Goal: Information Seeking & Learning: Learn about a topic

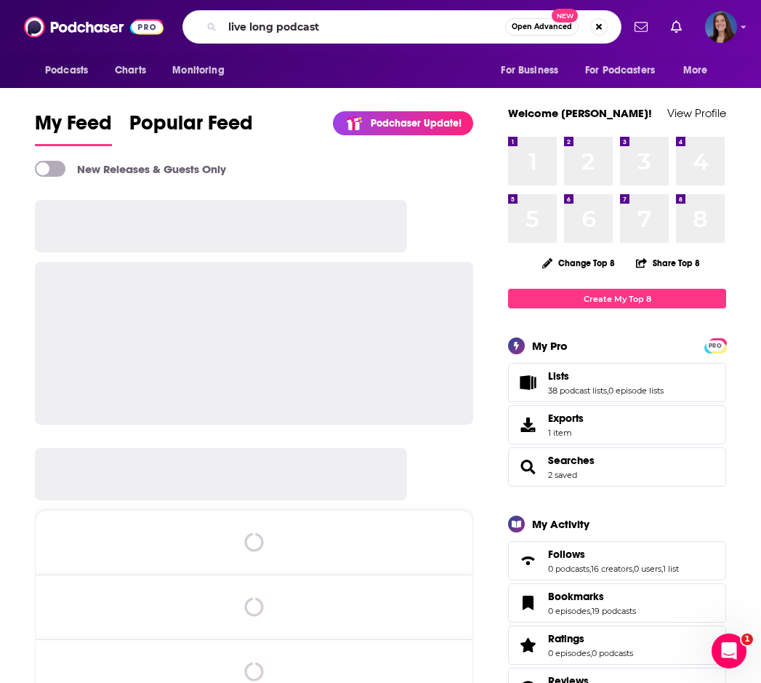
type input "live long podcast"
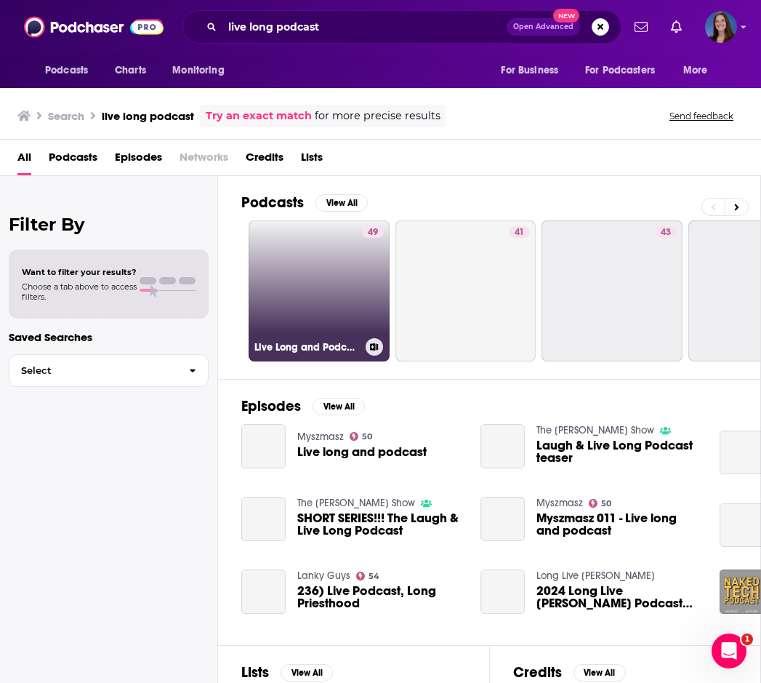
click at [324, 270] on link "49 Live Long and Podcast" at bounding box center [319, 290] width 141 height 141
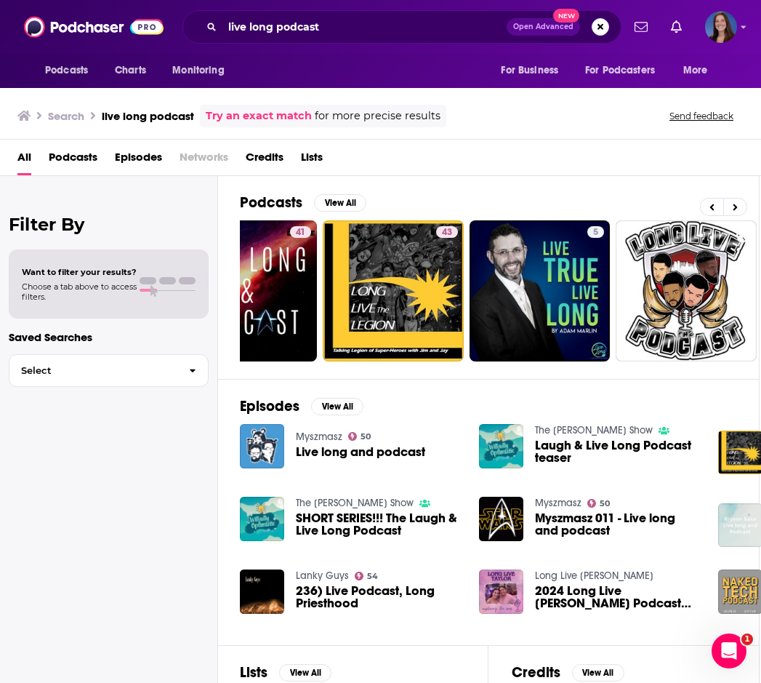
scroll to position [0, 1]
click at [389, 30] on input "live long podcast" at bounding box center [365, 26] width 284 height 23
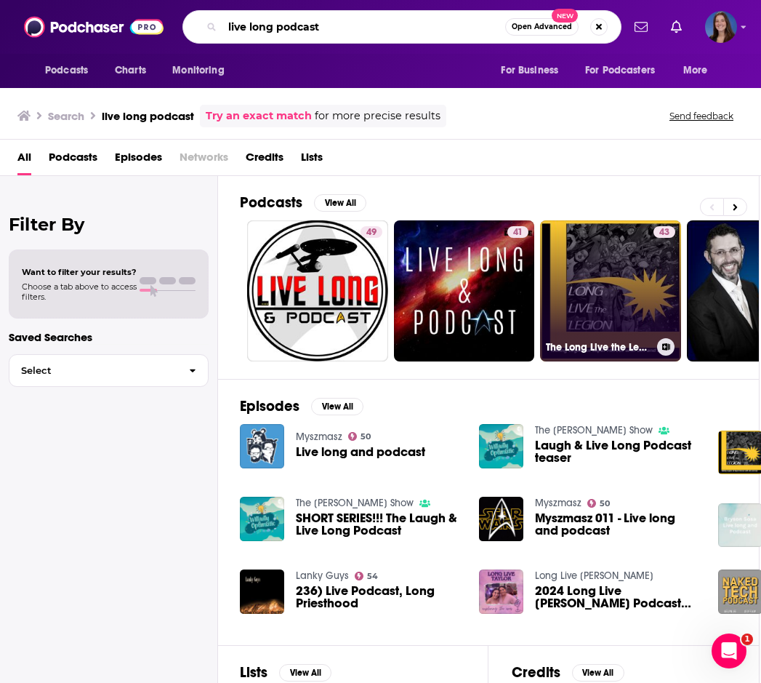
scroll to position [0, 0]
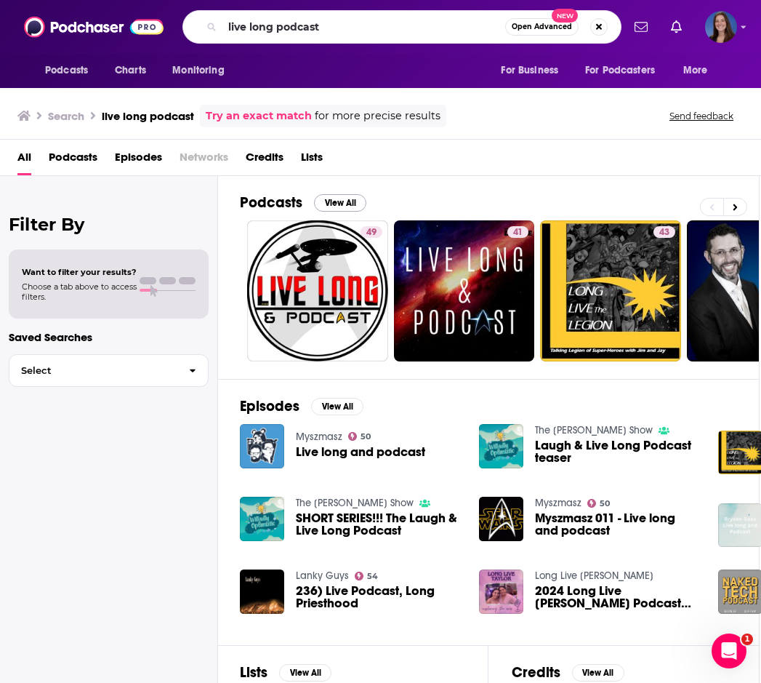
click at [343, 201] on button "View All" at bounding box center [340, 202] width 52 height 17
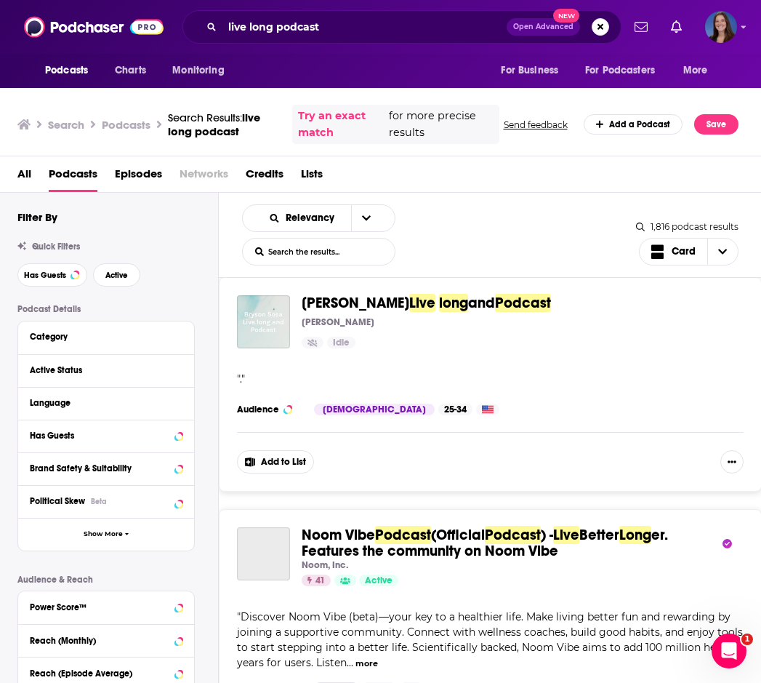
scroll to position [2147, 0]
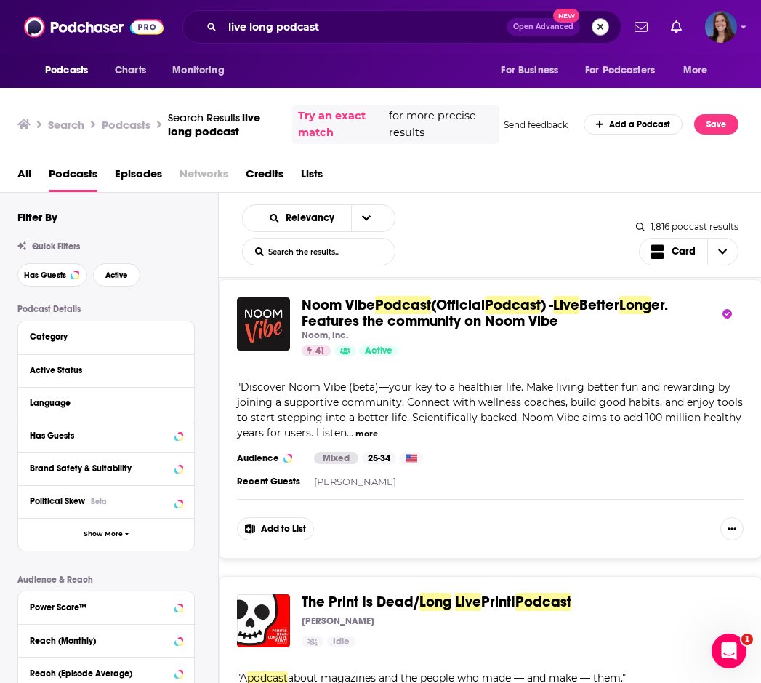
click at [597, 25] on button "Search podcasts, credits, & more..." at bounding box center [600, 26] width 17 height 17
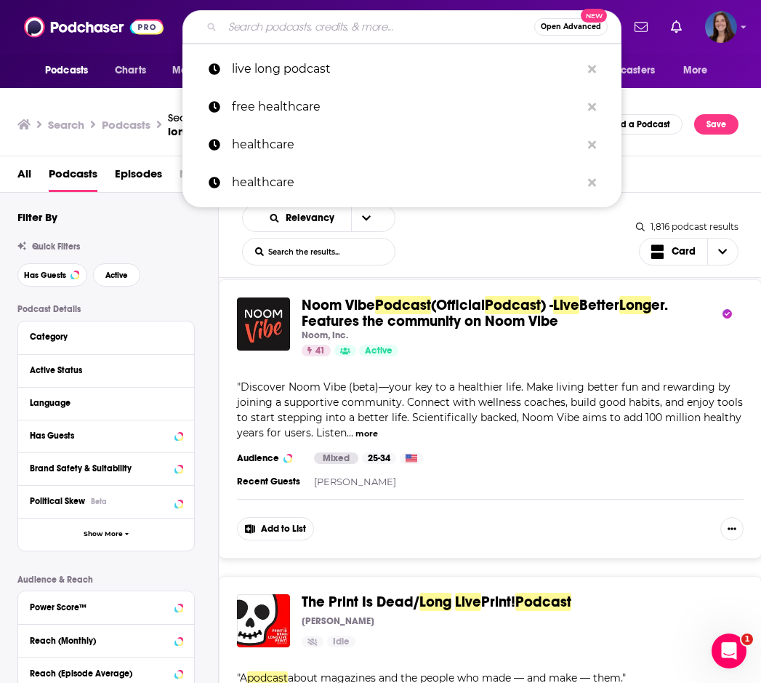
scroll to position [0, 0]
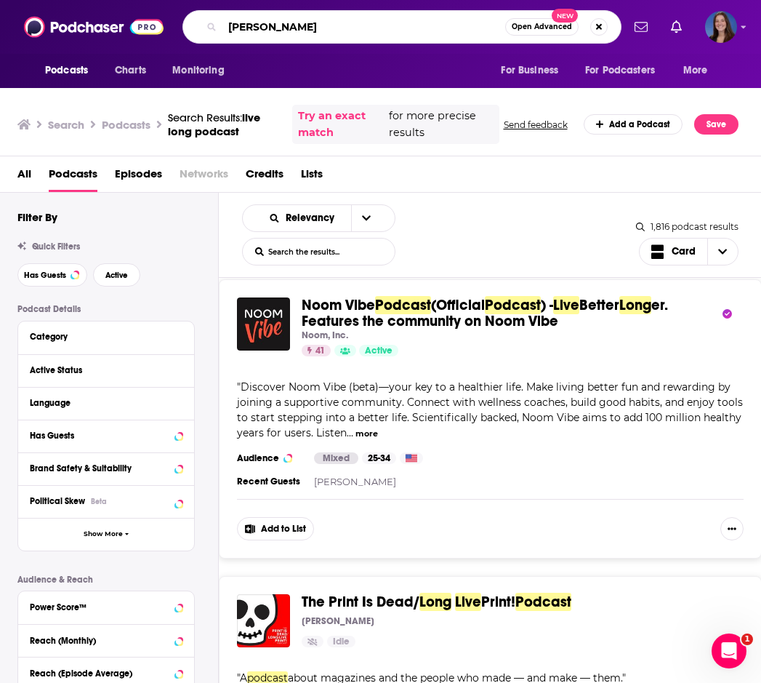
type input "[PERSON_NAME]"
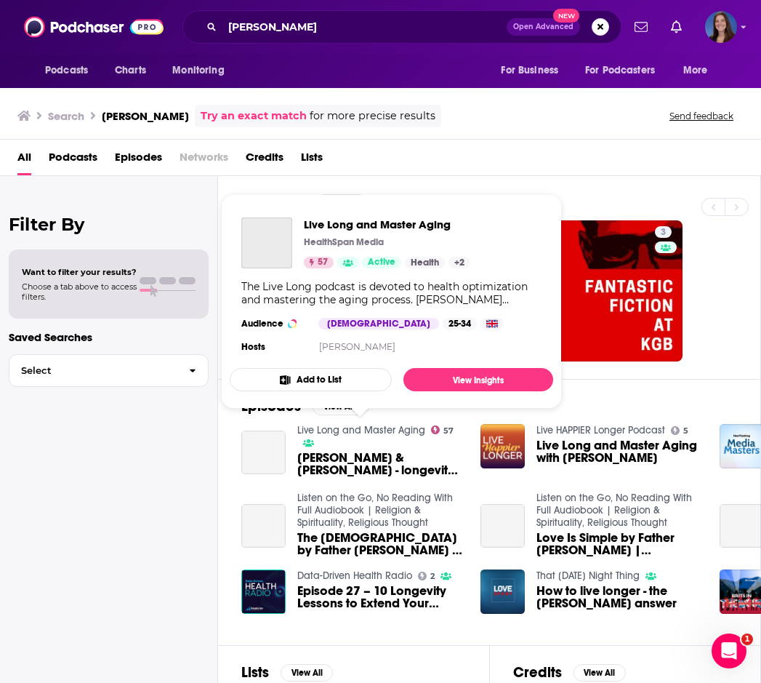
click at [366, 432] on link "Live Long and Master Aging" at bounding box center [361, 430] width 128 height 12
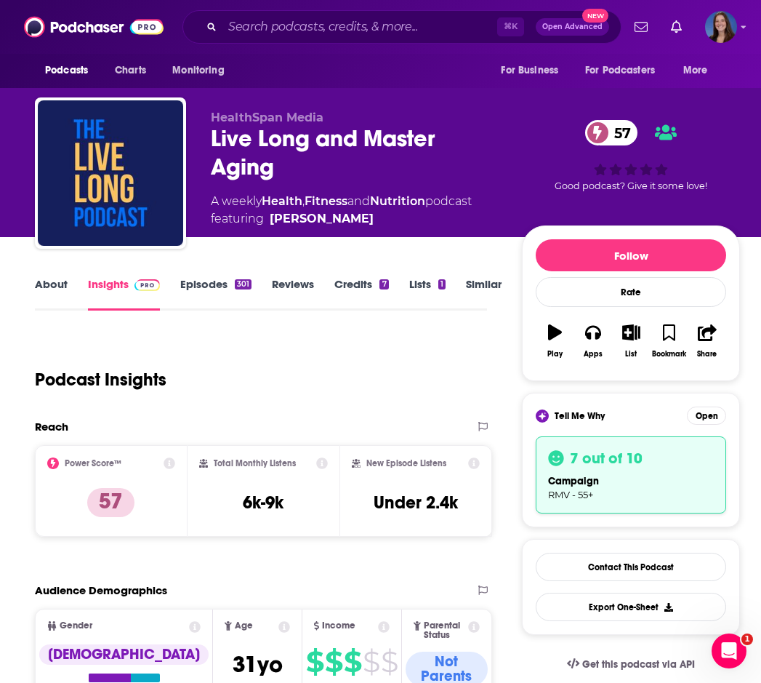
click at [56, 286] on link "About" at bounding box center [51, 293] width 33 height 33
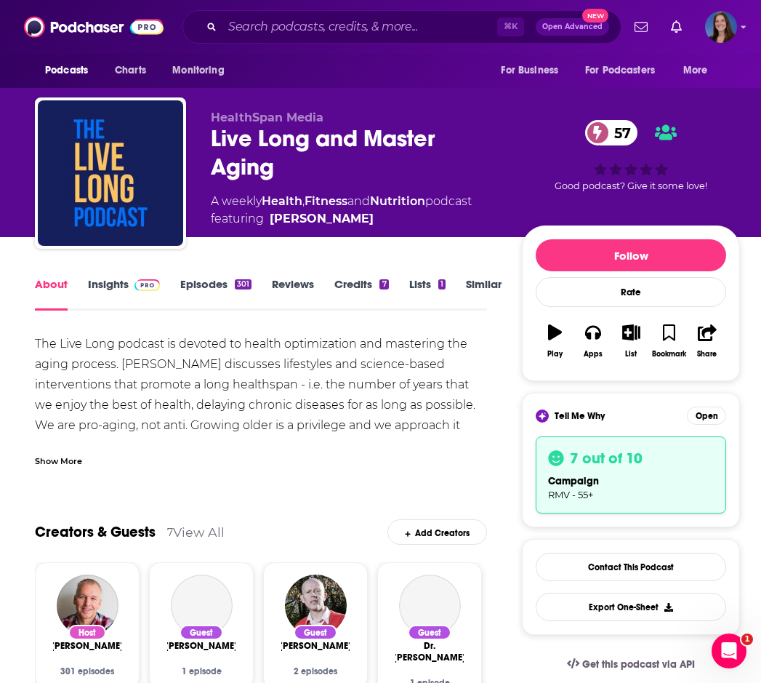
click at [72, 460] on div "Show More" at bounding box center [58, 460] width 47 height 14
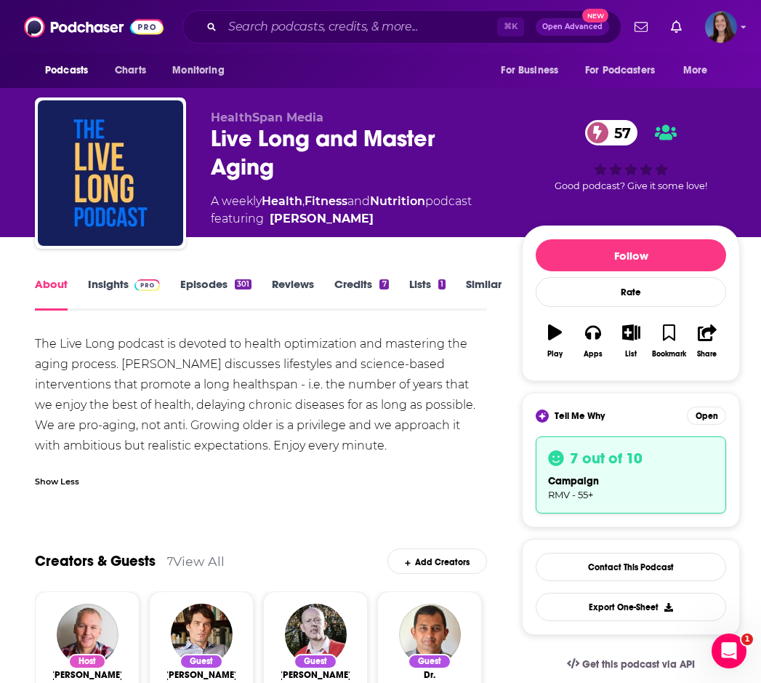
click at [114, 292] on link "Insights" at bounding box center [124, 293] width 72 height 33
